Goal: Ask a question

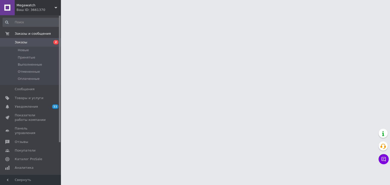
drag, startPoint x: 40, startPoint y: 9, endPoint x: 40, endPoint y: 14, distance: 4.8
click at [40, 9] on div "Ваш ID: 3661370" at bounding box center [38, 10] width 44 height 5
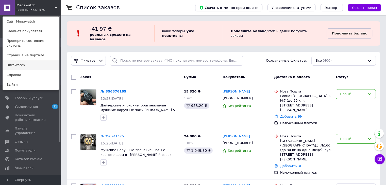
click at [30, 60] on link "UltraWatch" at bounding box center [31, 65] width 56 height 10
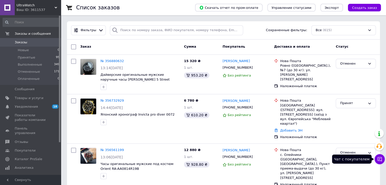
click at [379, 160] on icon at bounding box center [379, 159] width 5 height 5
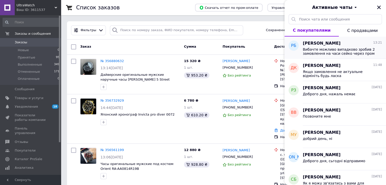
click at [337, 51] on span "Вибачте можливо випадково зробив 2 замовлення на часи сейко через пром топотріб…" at bounding box center [339, 51] width 72 height 8
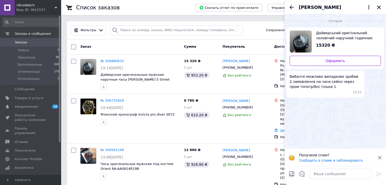
drag, startPoint x: 292, startPoint y: 7, endPoint x: 294, endPoint y: 12, distance: 5.5
click at [292, 7] on icon "Назад" at bounding box center [292, 7] width 6 height 6
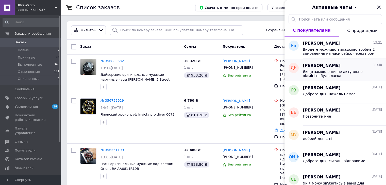
click at [334, 67] on div "Диана Косенко 11:48" at bounding box center [342, 66] width 79 height 6
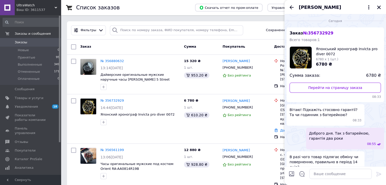
scroll to position [162, 0]
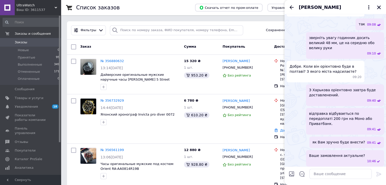
click at [380, 9] on icon "Закрыть" at bounding box center [379, 7] width 5 height 5
